Goal: Check status: Check status

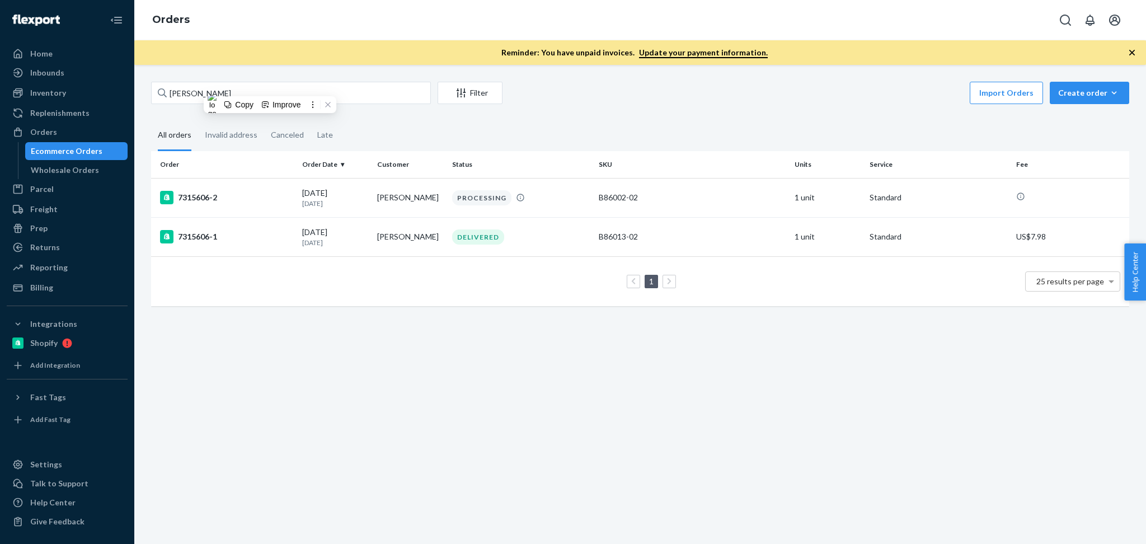
click at [380, 94] on input "[PERSON_NAME]" at bounding box center [291, 93] width 280 height 22
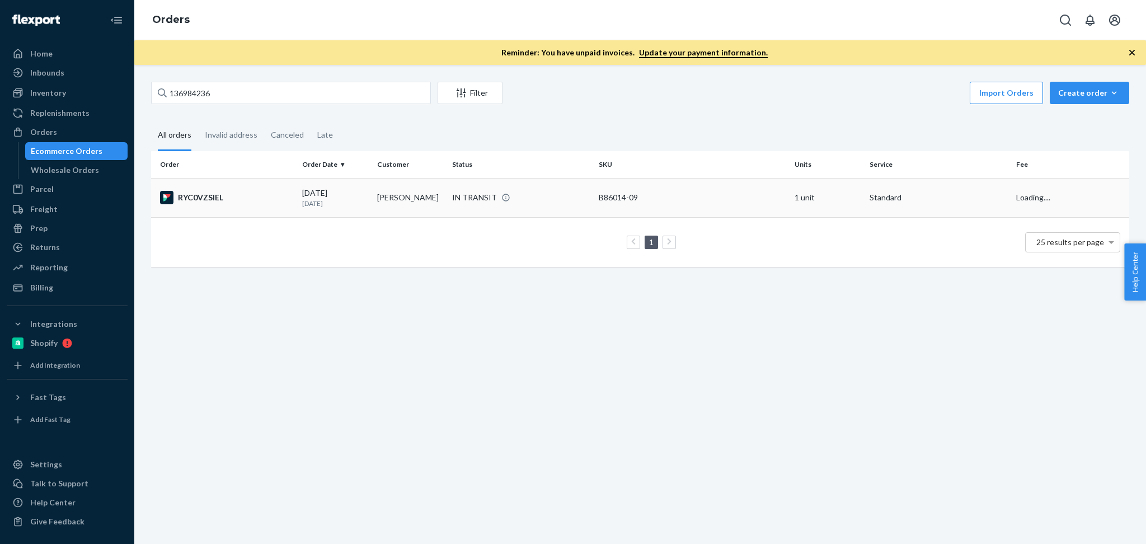
type input "136984236"
click at [525, 199] on div "IN TRANSIT" at bounding box center [521, 197] width 142 height 11
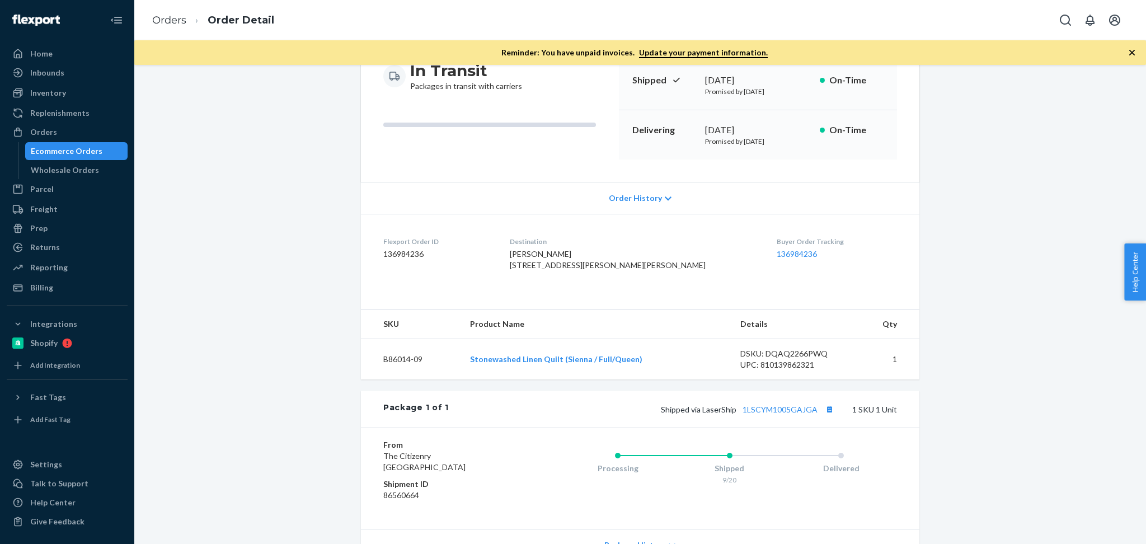
scroll to position [245, 0]
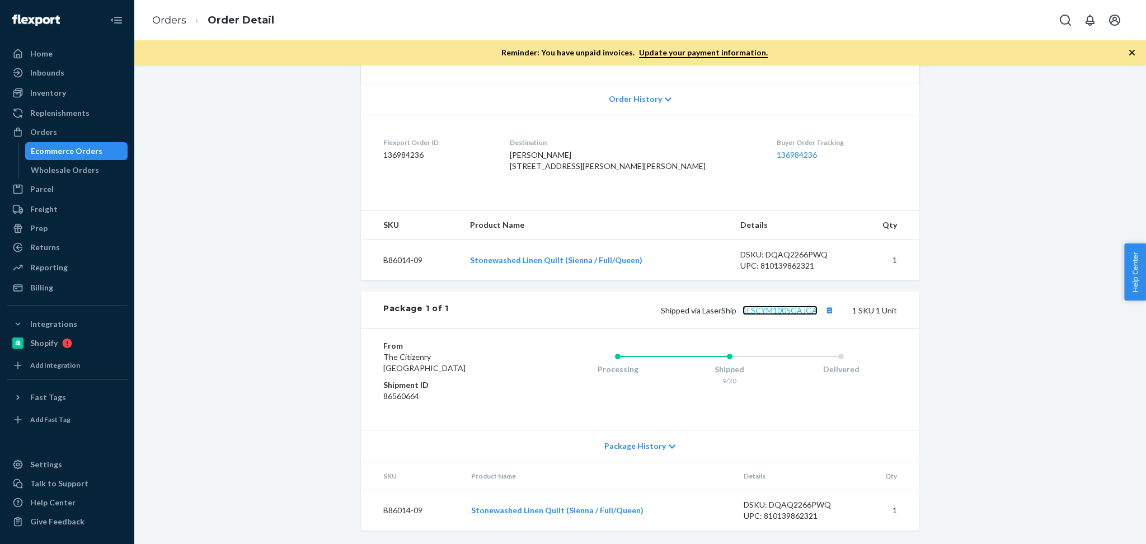
click at [783, 306] on link "1LSCYM1005GAJGA" at bounding box center [780, 311] width 75 height 10
click at [73, 128] on div "Orders" at bounding box center [67, 132] width 119 height 16
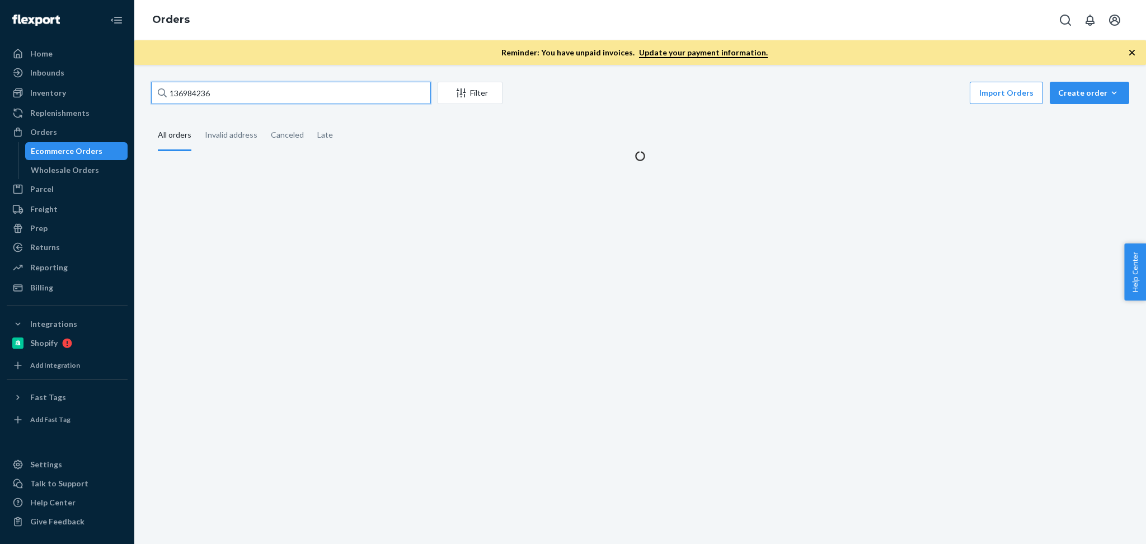
click at [269, 93] on input "136984236" at bounding box center [291, 93] width 280 height 22
paste input "7002253"
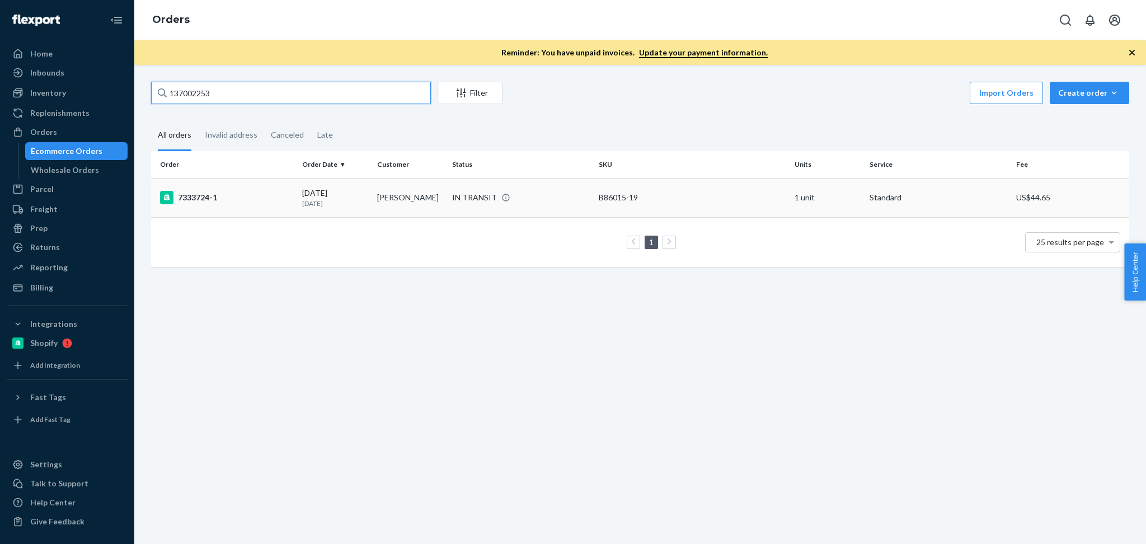
type input "137002253"
click at [409, 201] on td "[PERSON_NAME]" at bounding box center [410, 197] width 75 height 39
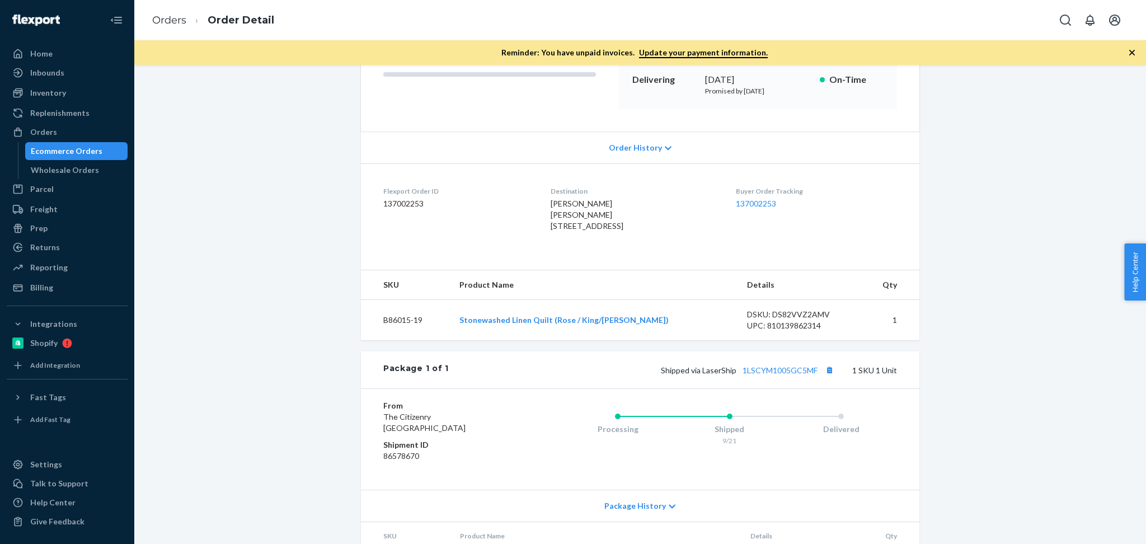
scroll to position [199, 0]
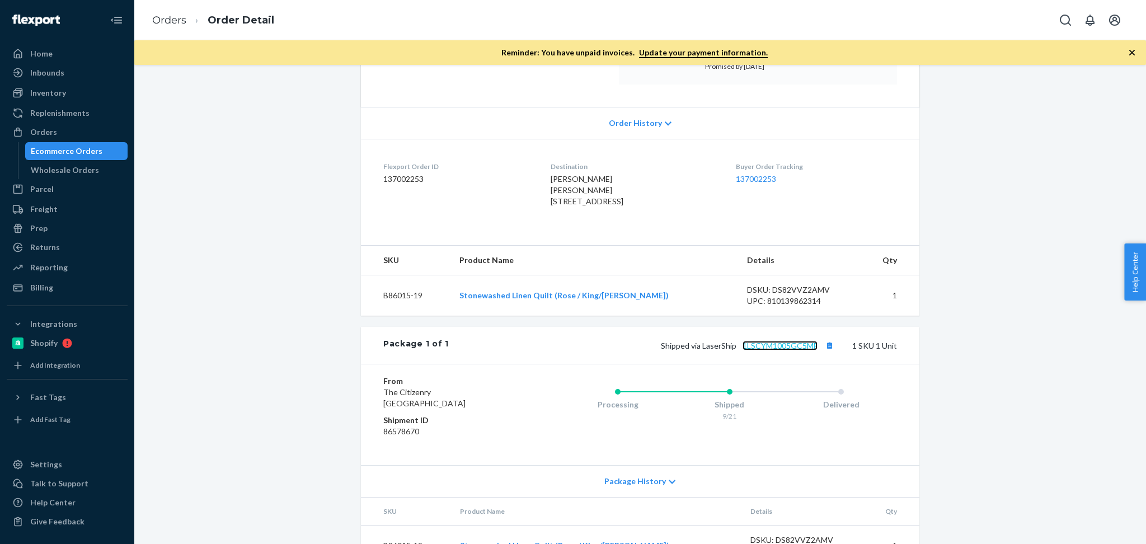
click at [771, 350] on link "1LSCYM1005GC5MF" at bounding box center [780, 346] width 75 height 10
click at [83, 131] on div "Orders" at bounding box center [67, 132] width 119 height 16
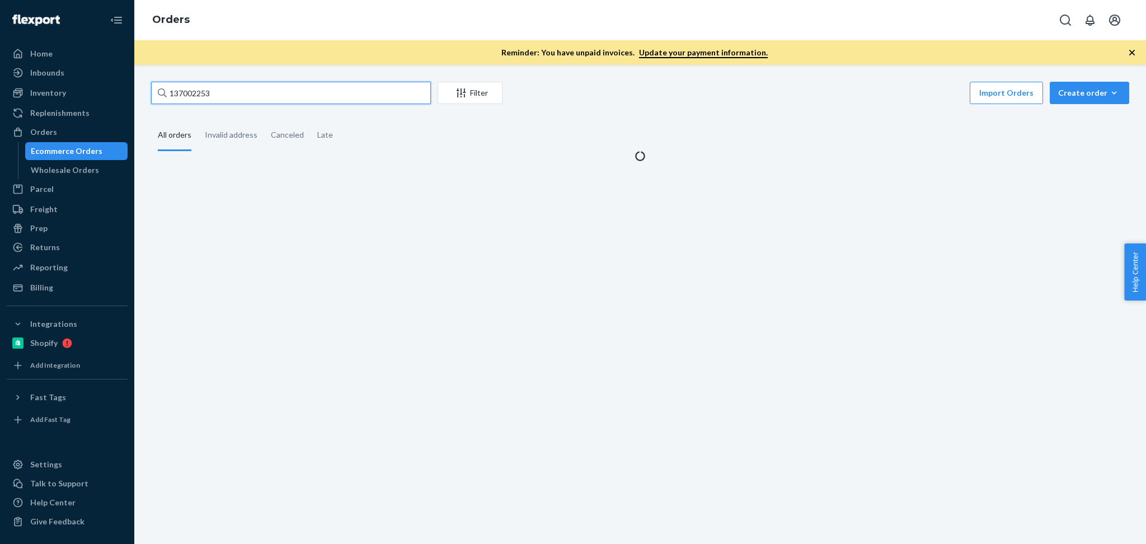
click at [304, 100] on input "137002253" at bounding box center [291, 93] width 280 height 22
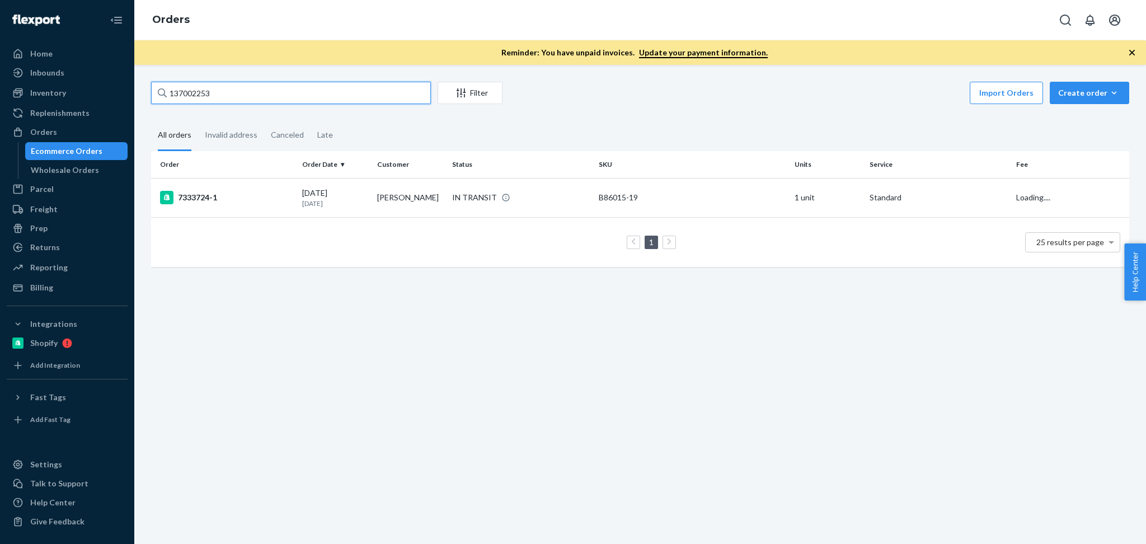
click at [304, 100] on input "137002253" at bounding box center [291, 93] width 280 height 22
drag, startPoint x: 227, startPoint y: 94, endPoint x: 57, endPoint y: 45, distance: 177.1
click at [57, 45] on div "Home Inbounds Shipping Plans Problems Inventory Products Branded Packaging Repl…" at bounding box center [573, 272] width 1146 height 544
paste input "137001908"
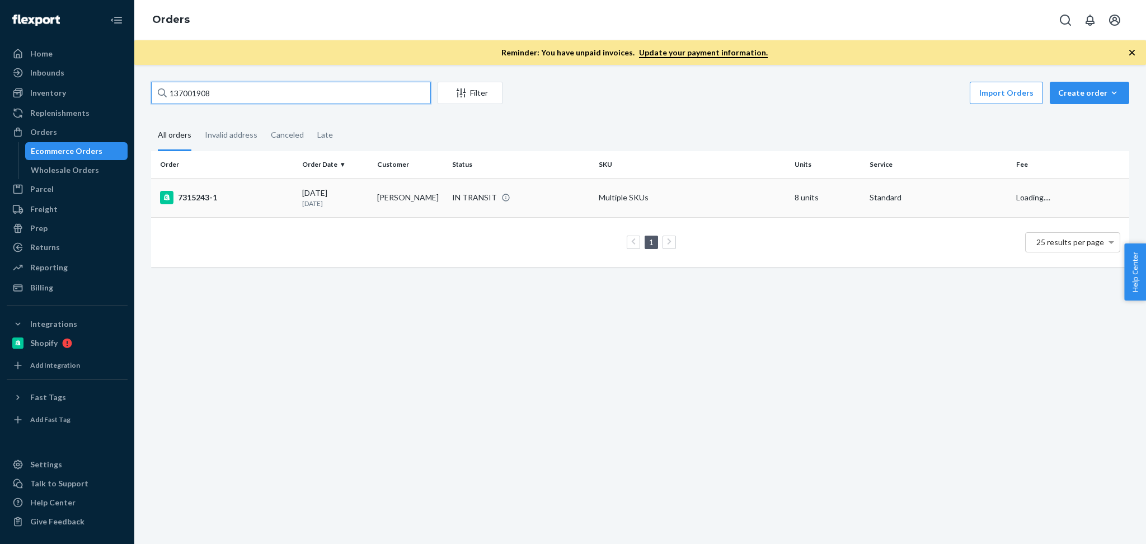
type input "137001908"
click at [271, 181] on td "7315243-1" at bounding box center [224, 197] width 147 height 39
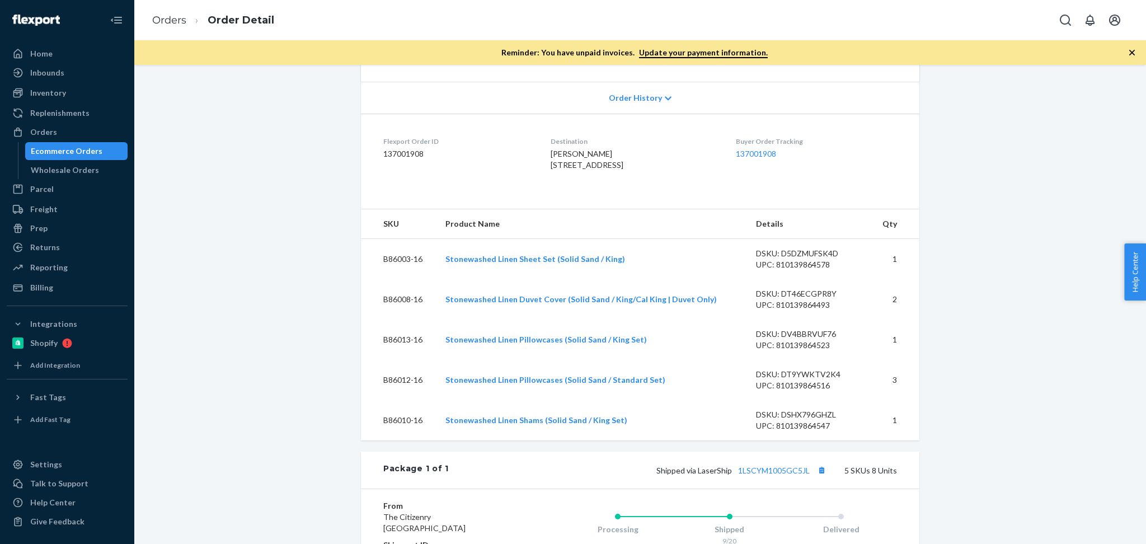
scroll to position [248, 0]
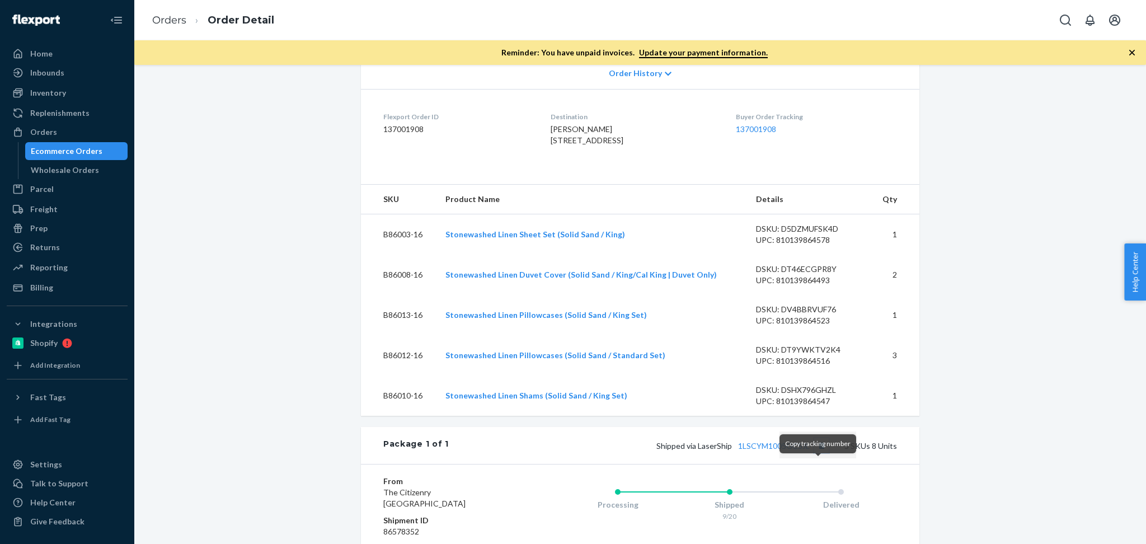
click at [817, 453] on button "Copy tracking number" at bounding box center [821, 445] width 15 height 15
click at [792, 416] on td "DSKU: DSHX796GHZL UPC: 810139864547" at bounding box center [808, 395] width 123 height 40
click at [782, 450] on link "1LSCYM1005GC5JL" at bounding box center [774, 446] width 72 height 10
click at [77, 136] on div "Orders" at bounding box center [67, 132] width 119 height 16
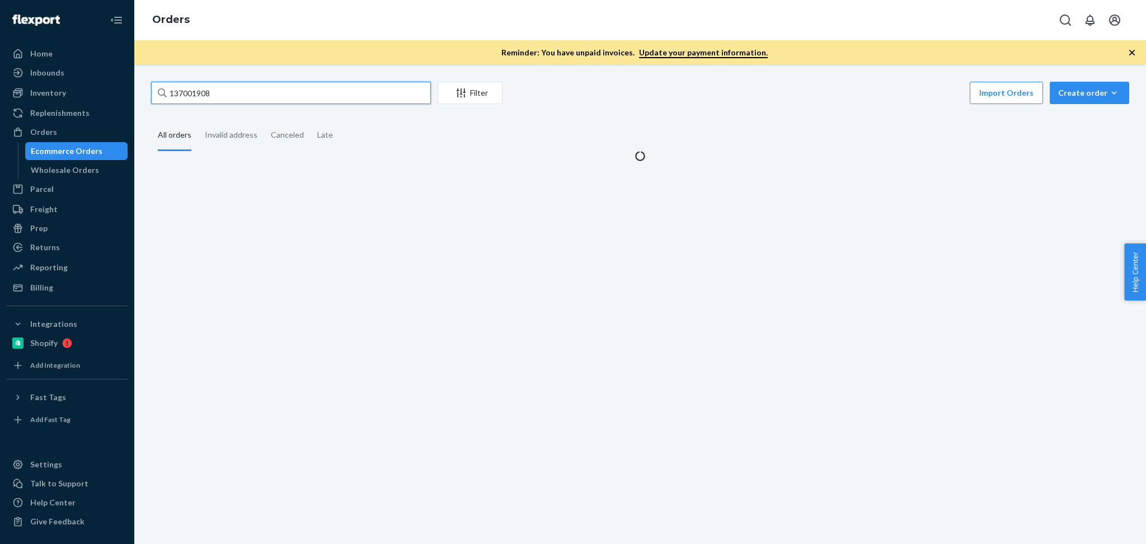
click at [271, 94] on input "137001908" at bounding box center [291, 93] width 280 height 22
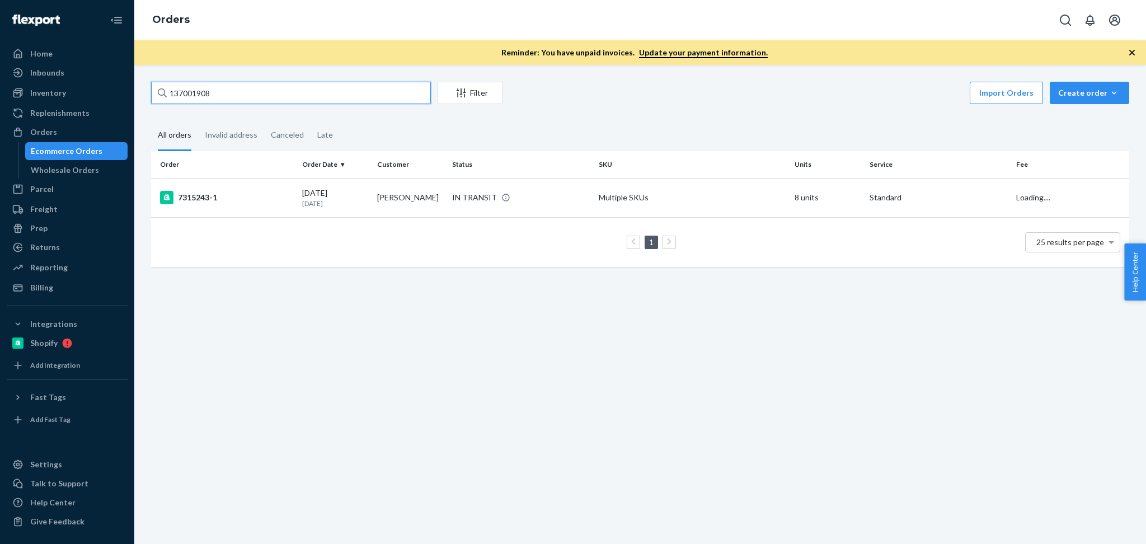
paste input "[PERSON_NAME]"
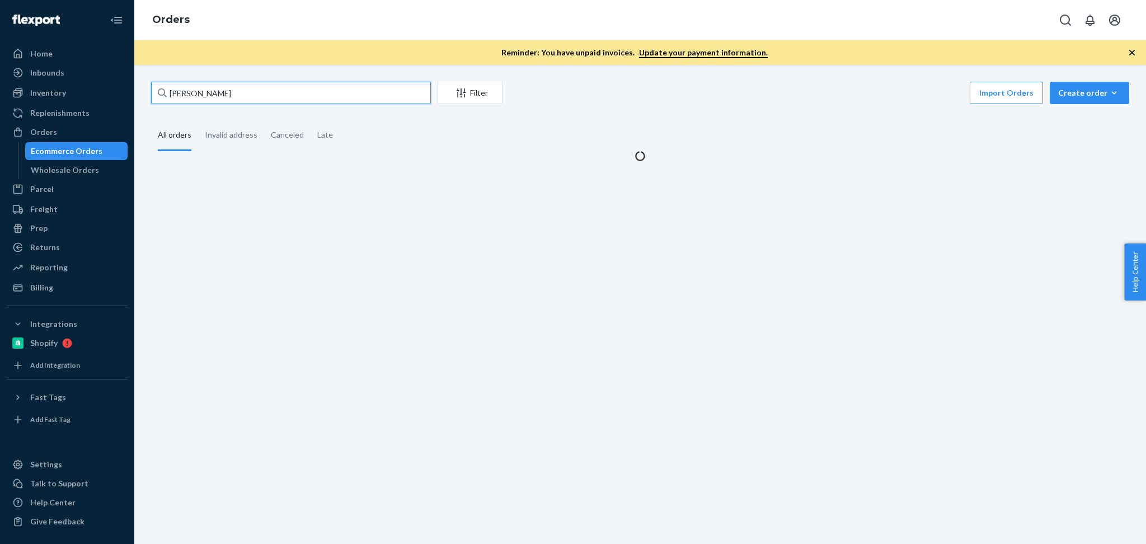
type input "[PERSON_NAME]"
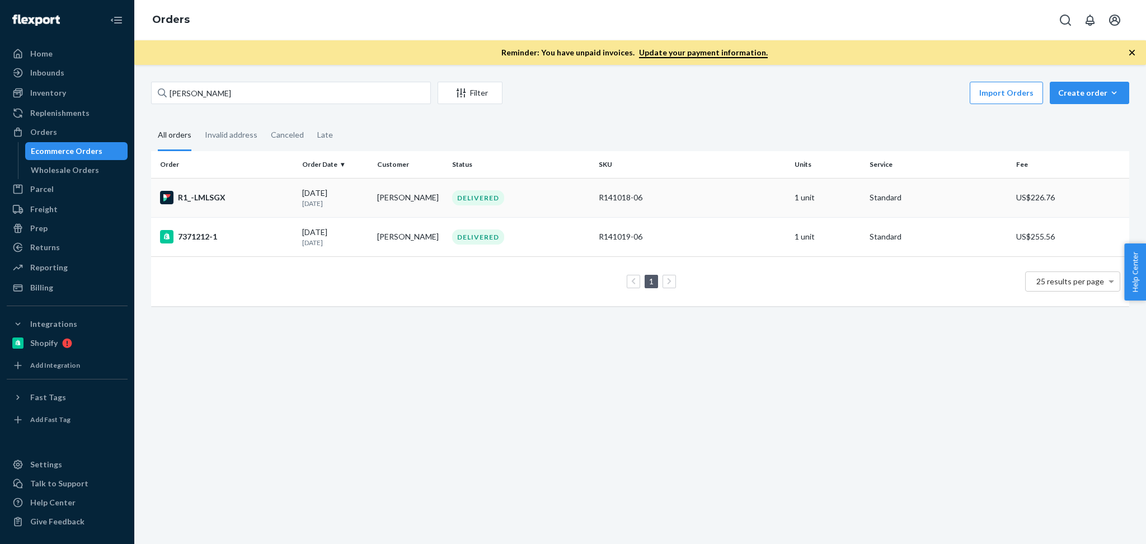
click at [360, 196] on div "[DATE] [DATE]" at bounding box center [335, 197] width 66 height 21
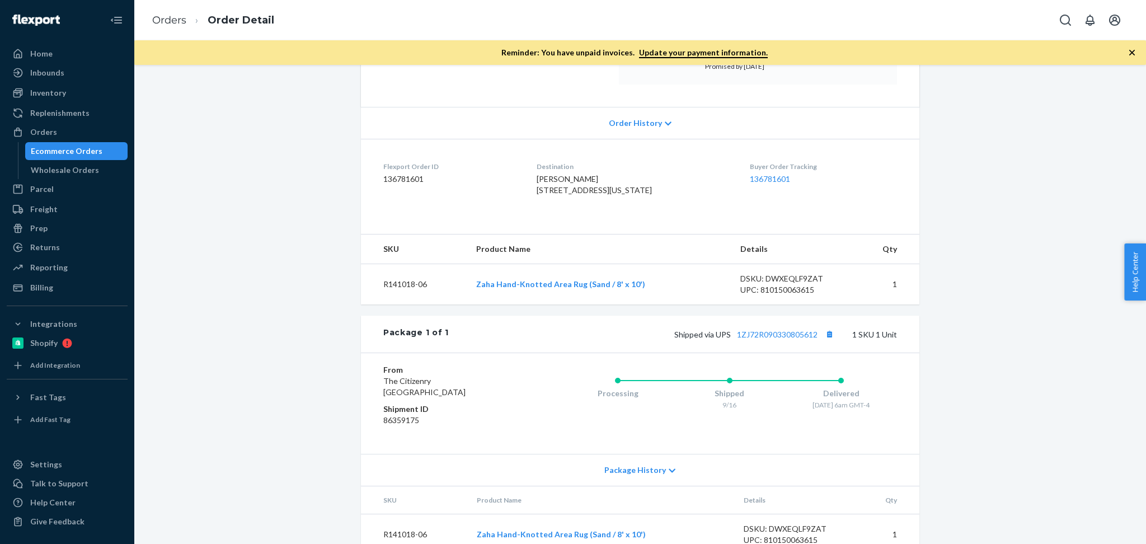
scroll to position [222, 0]
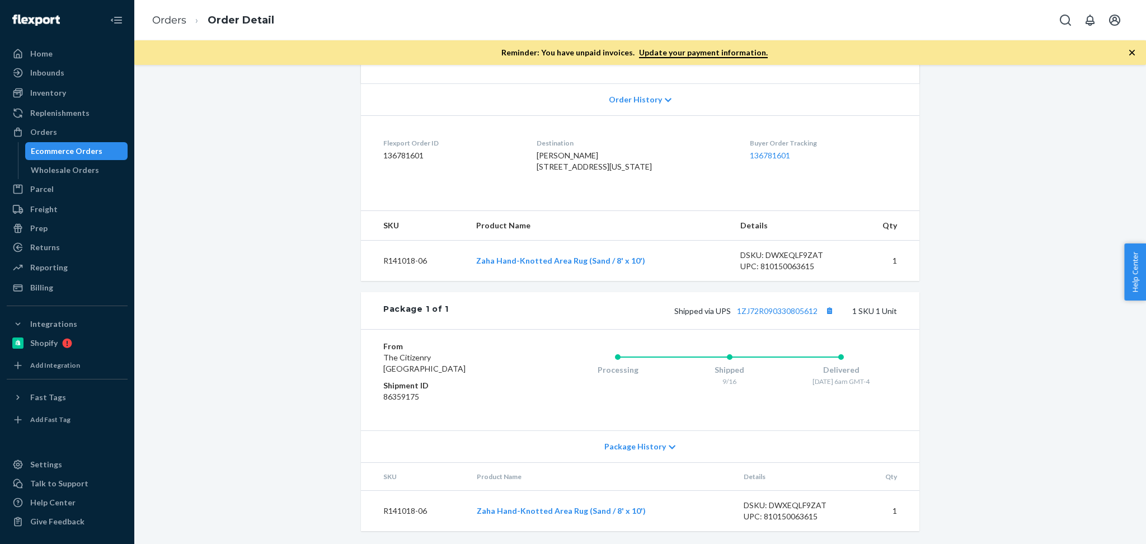
click at [762, 325] on div "Package 1 of 1 Shipped via UPS 1ZJ72R090330805612 1 SKU 1 Unit" at bounding box center [640, 310] width 558 height 37
click at [762, 316] on link "1ZJ72R090330805612" at bounding box center [777, 311] width 81 height 10
click at [824, 318] on button "Copy tracking number" at bounding box center [829, 310] width 15 height 15
click at [108, 136] on div "Orders" at bounding box center [67, 132] width 119 height 16
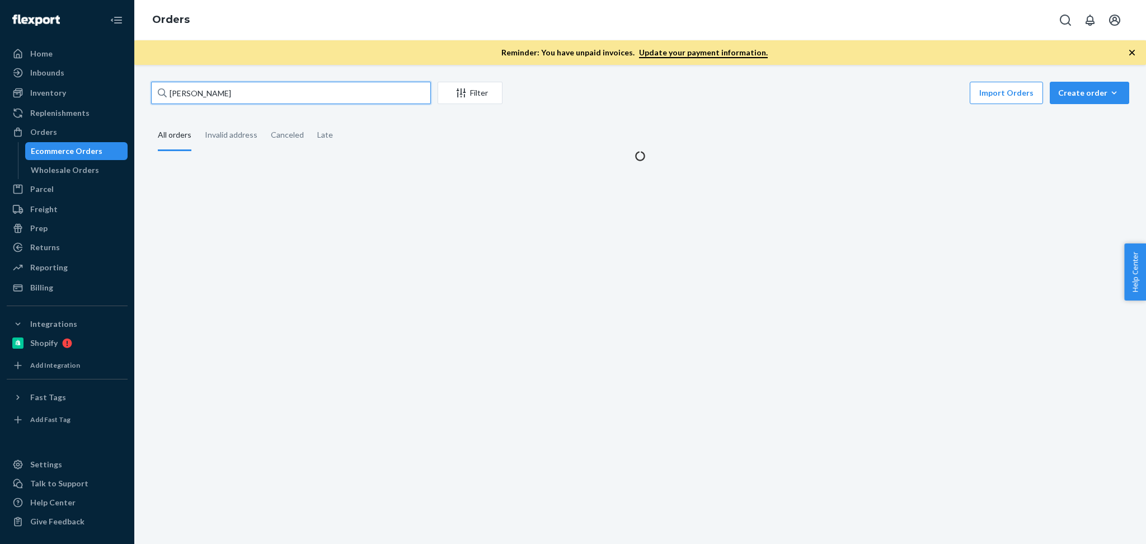
click at [288, 97] on input "[PERSON_NAME]" at bounding box center [291, 93] width 280 height 22
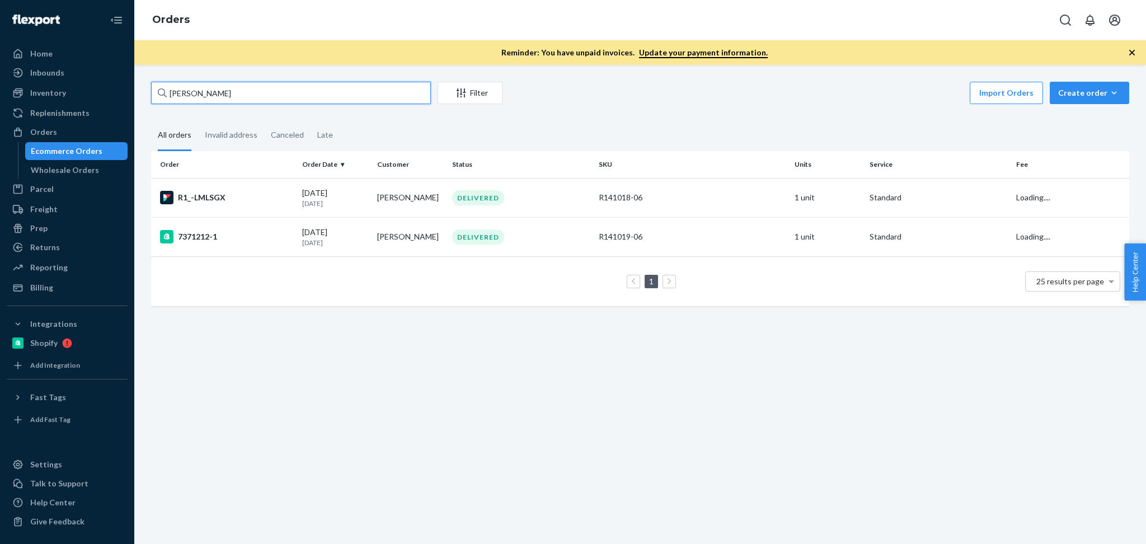
paste input "[PERSON_NAME]"
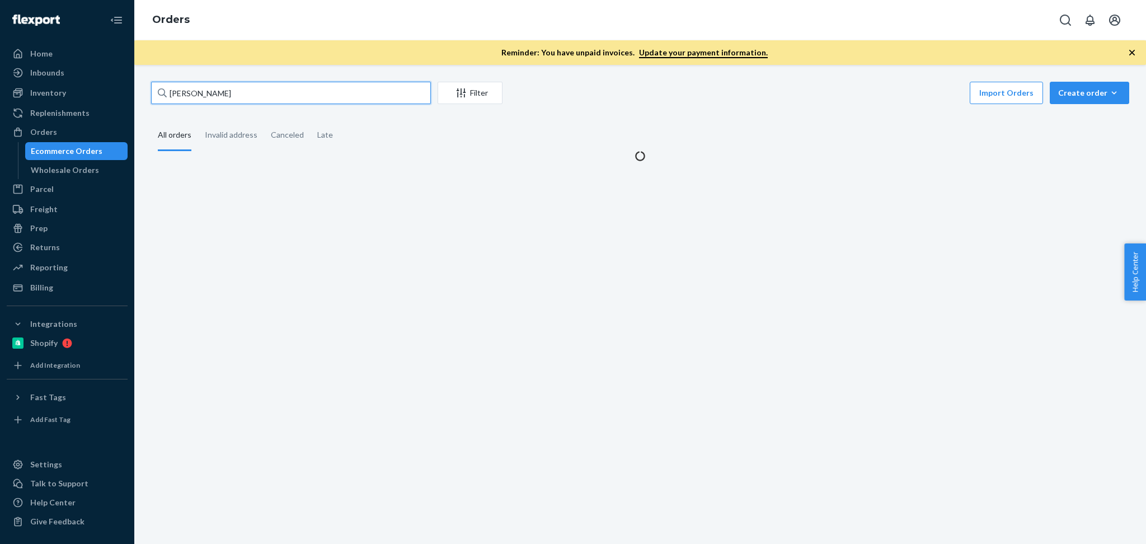
type input "[PERSON_NAME]"
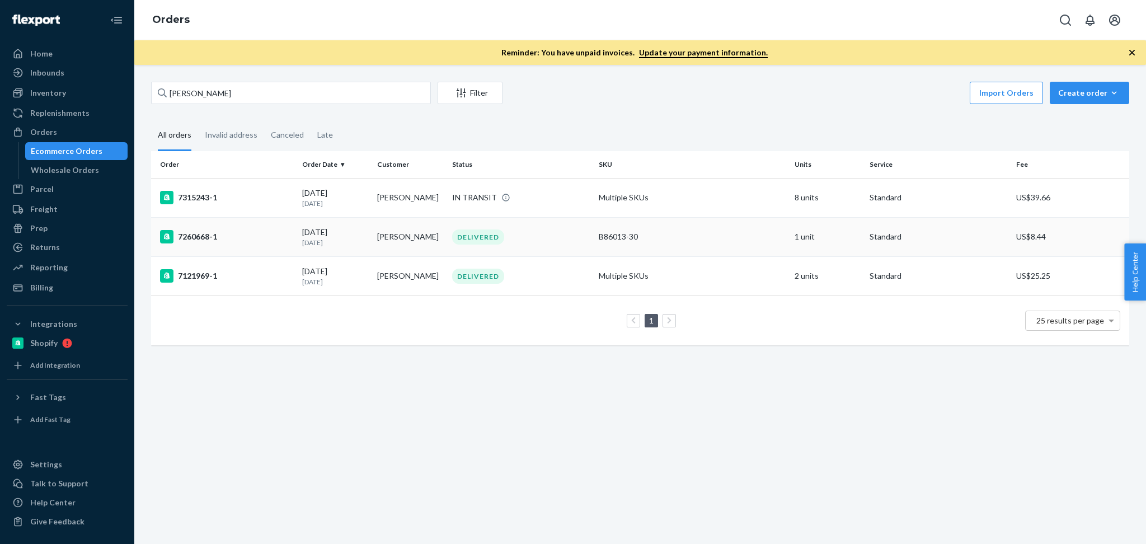
click at [373, 244] on td "[PERSON_NAME]" at bounding box center [410, 236] width 75 height 39
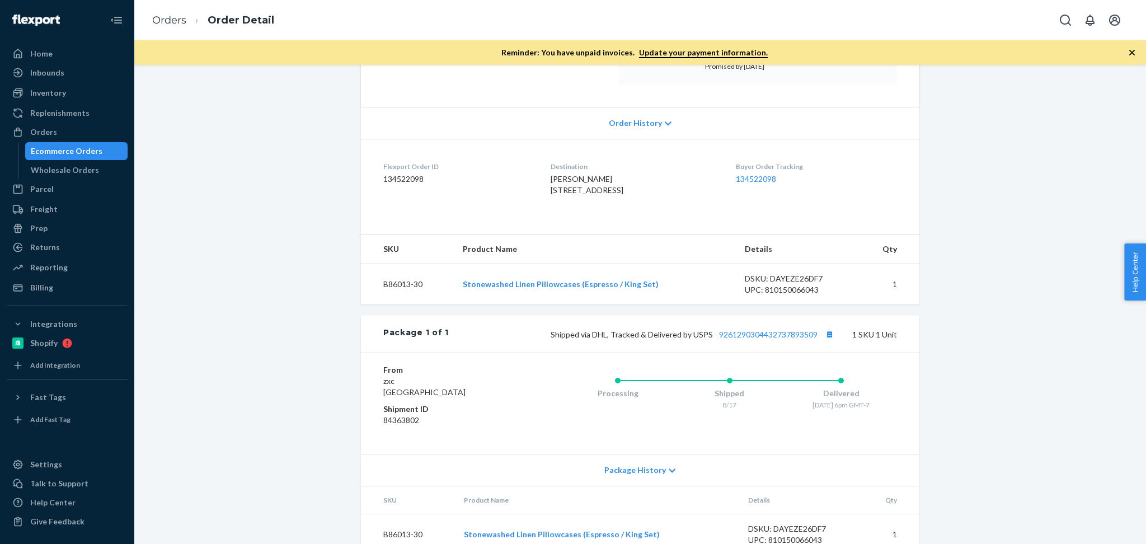
scroll to position [224, 0]
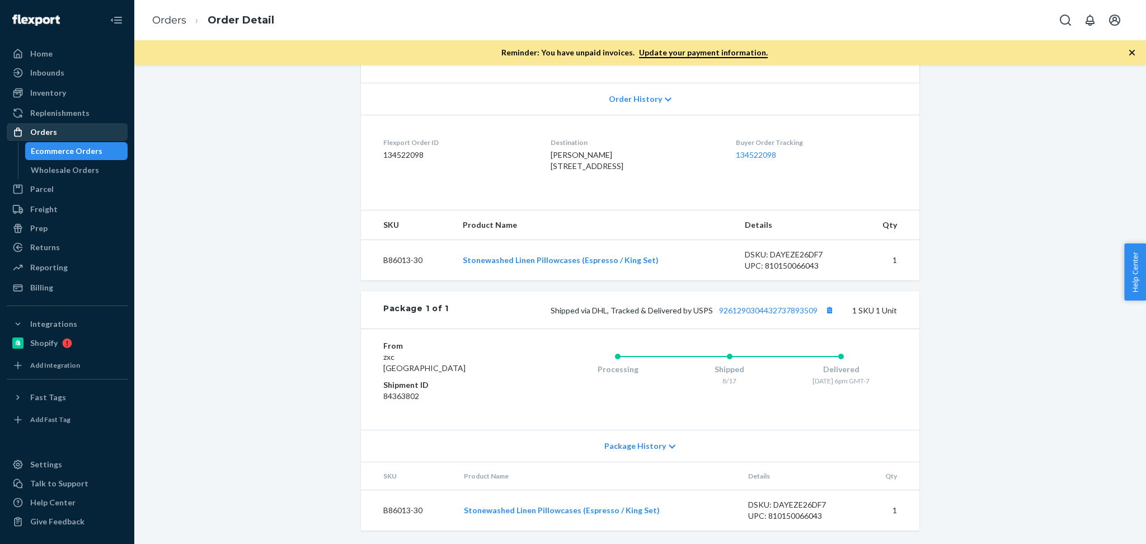
click at [36, 134] on div "Orders" at bounding box center [43, 131] width 27 height 11
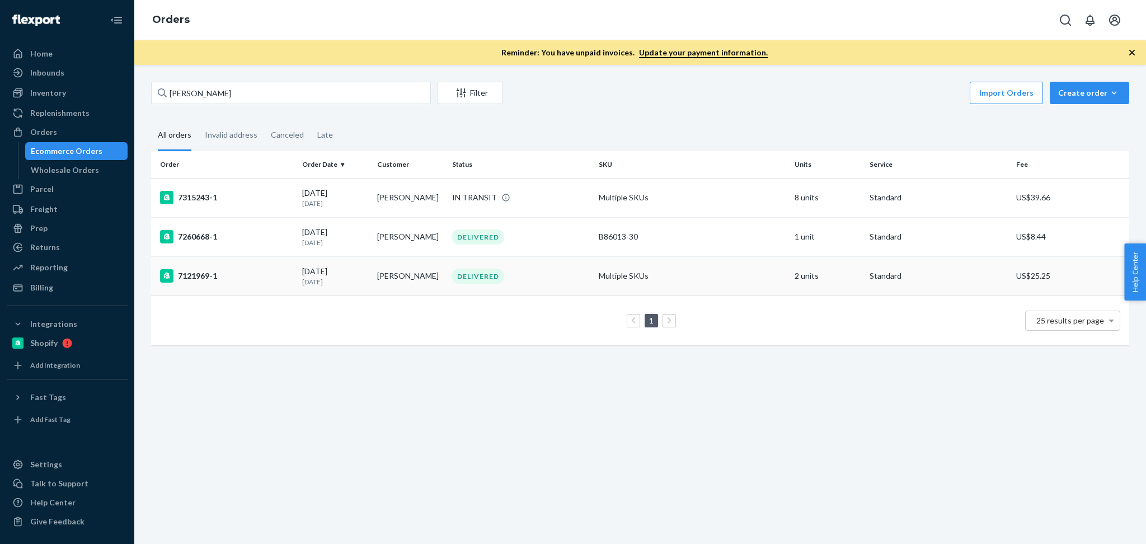
click at [410, 283] on td "[PERSON_NAME]" at bounding box center [410, 275] width 75 height 39
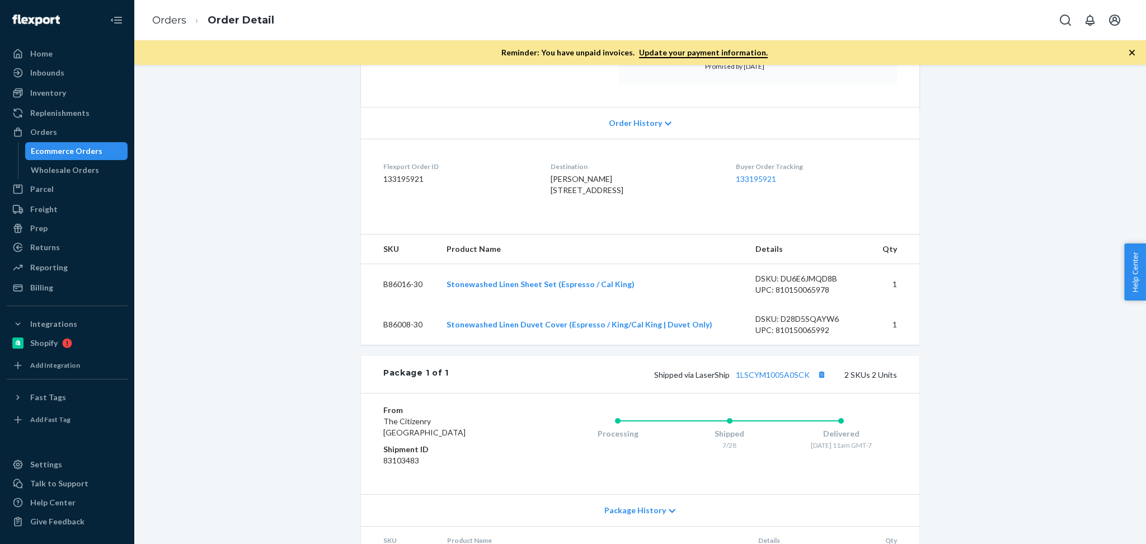
scroll to position [124, 0]
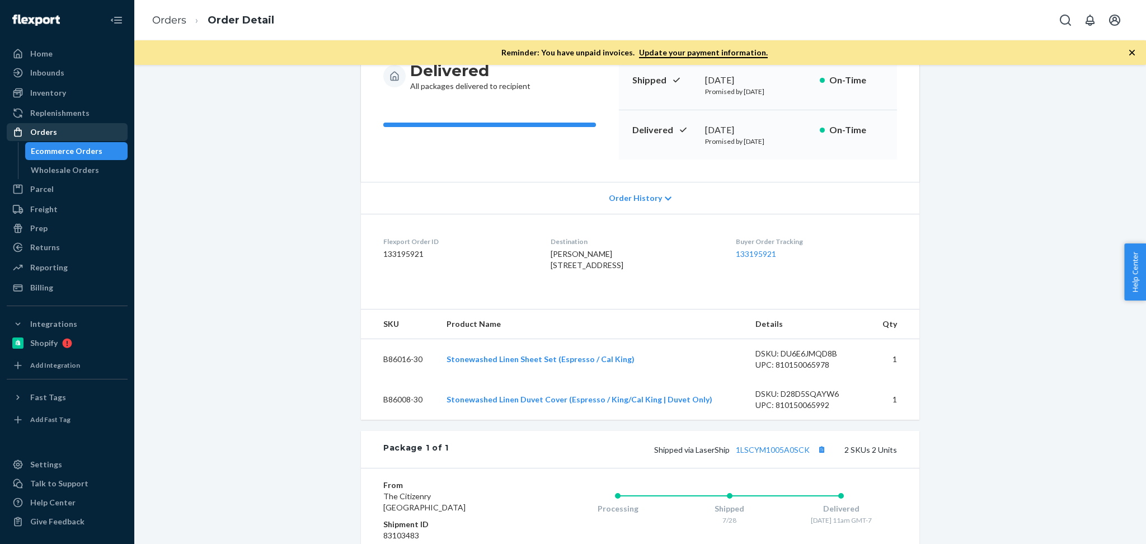
click at [79, 128] on div "Orders" at bounding box center [67, 132] width 119 height 16
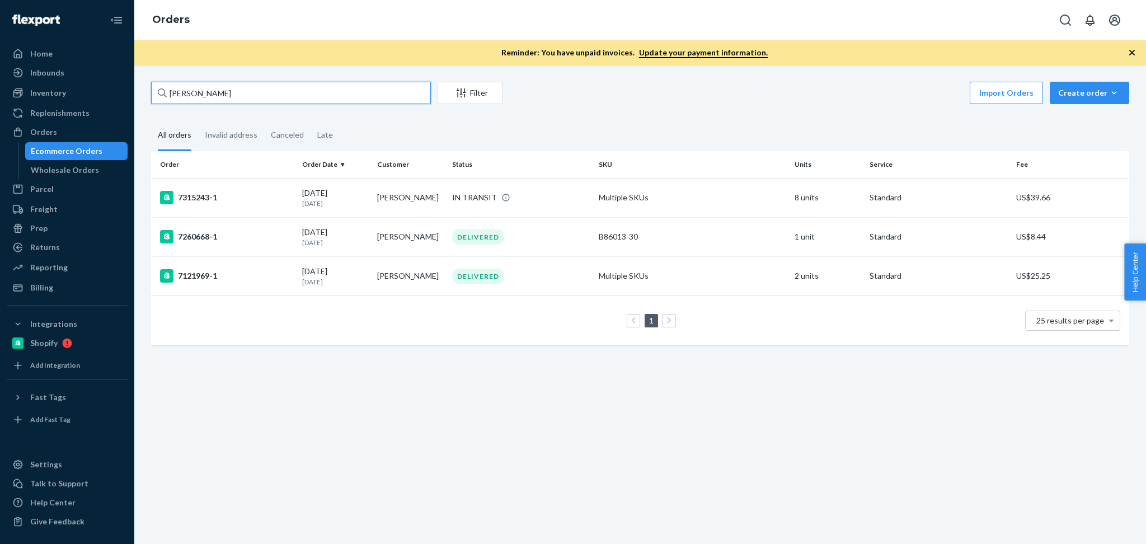
click at [247, 93] on input "[PERSON_NAME]" at bounding box center [291, 93] width 280 height 22
paste input "[PERSON_NAME]"
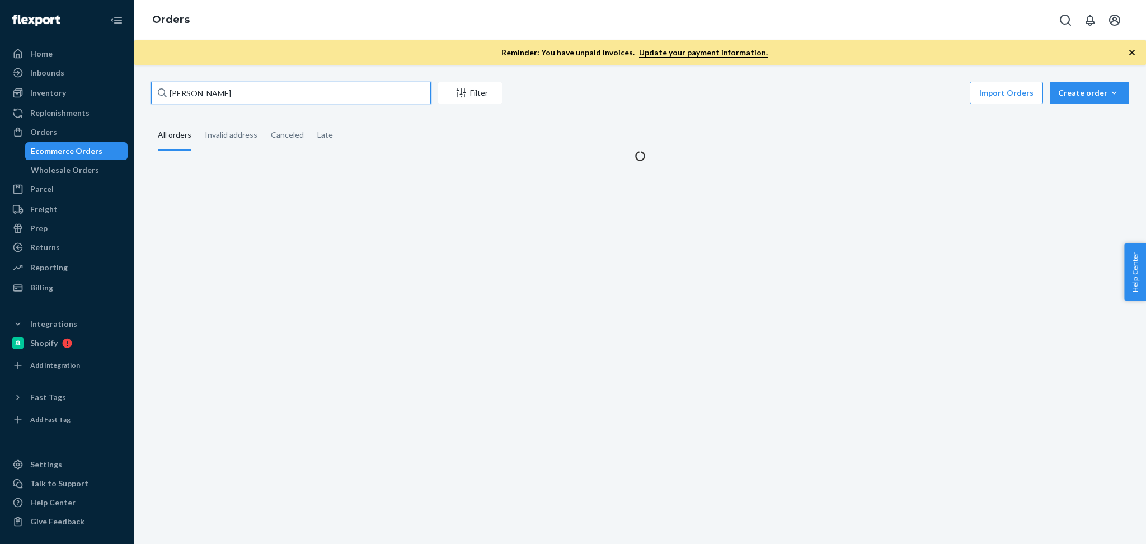
type input "[PERSON_NAME]"
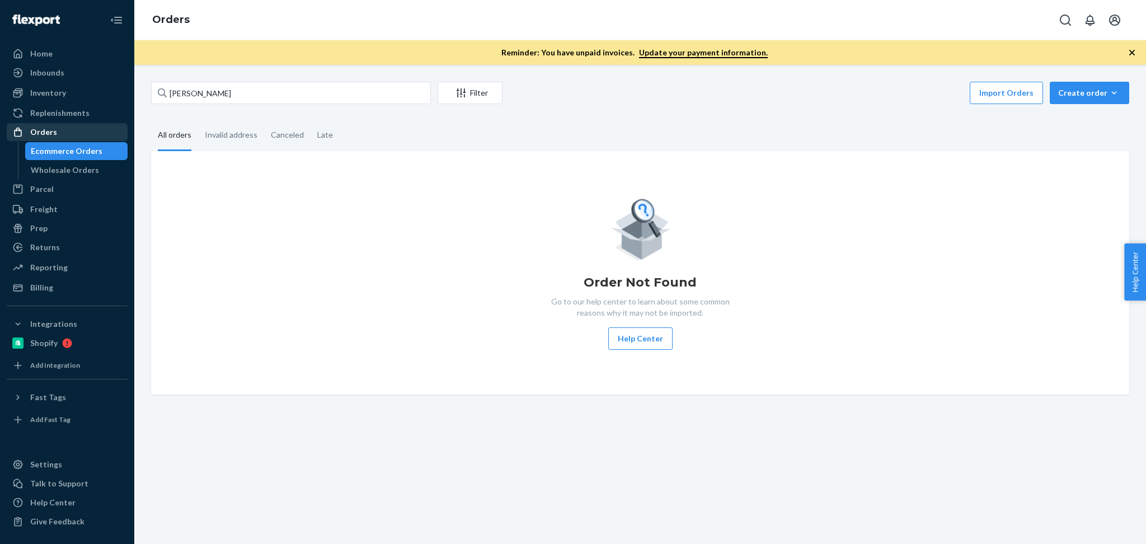
click at [93, 131] on div "Orders" at bounding box center [67, 132] width 119 height 16
